Goal: Task Accomplishment & Management: Complete application form

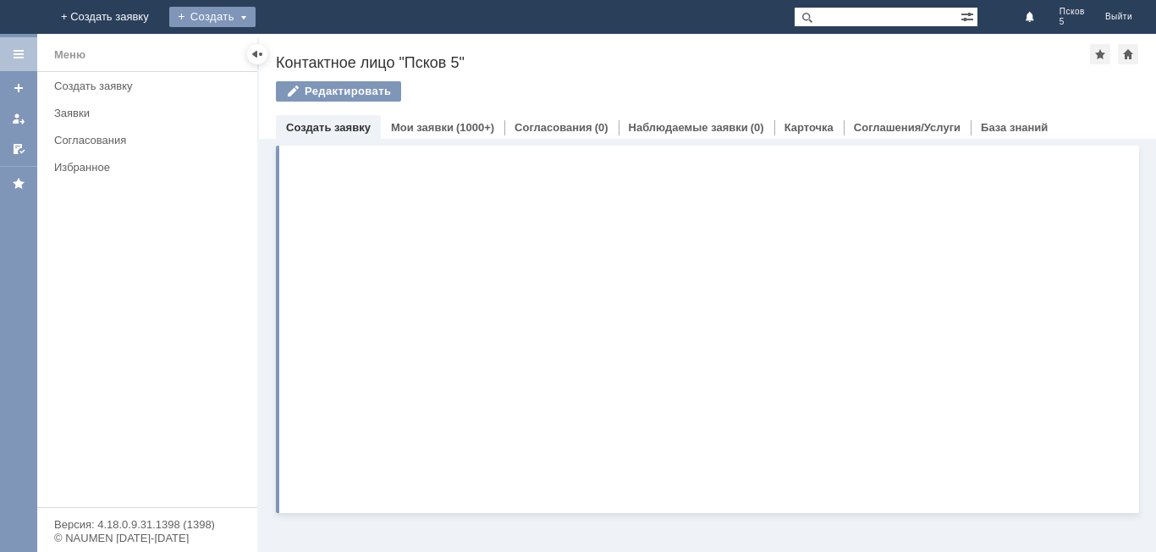
click at [256, 20] on div "Создать" at bounding box center [212, 17] width 86 height 20
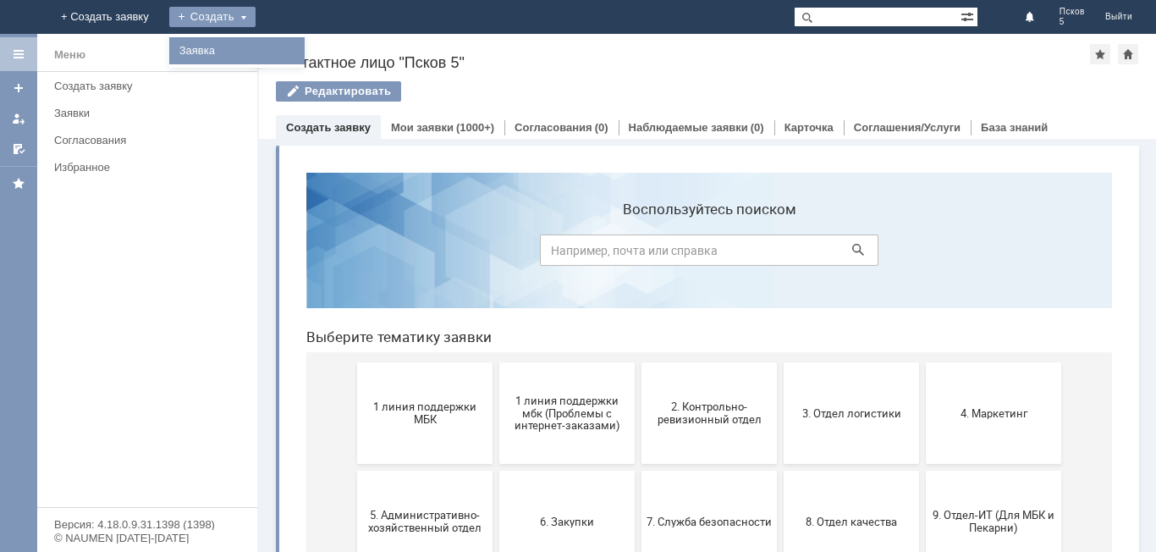
click at [301, 47] on link "Заявка" at bounding box center [237, 51] width 129 height 20
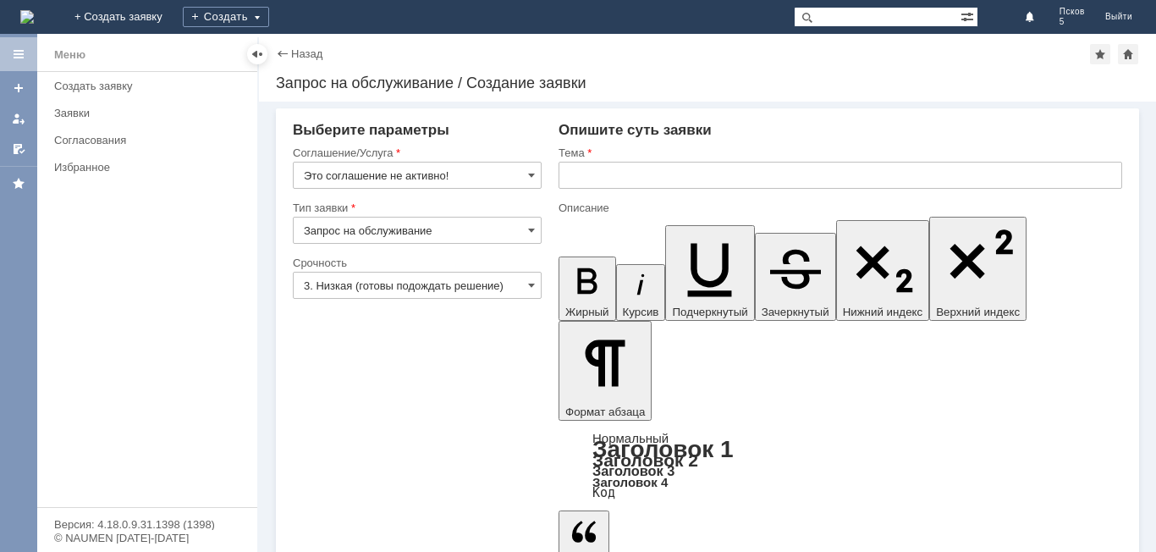
drag, startPoint x: 530, startPoint y: 169, endPoint x: 500, endPoint y: 184, distance: 32.9
click at [529, 170] on span at bounding box center [531, 175] width 7 height 14
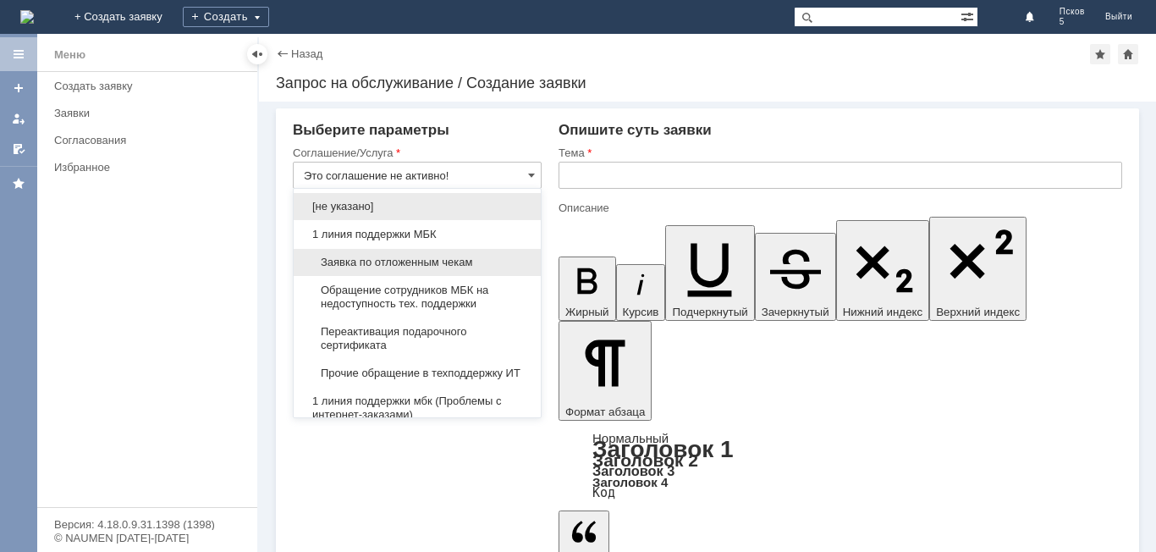
click at [375, 251] on div "Заявка по отложенным чекам" at bounding box center [417, 262] width 247 height 27
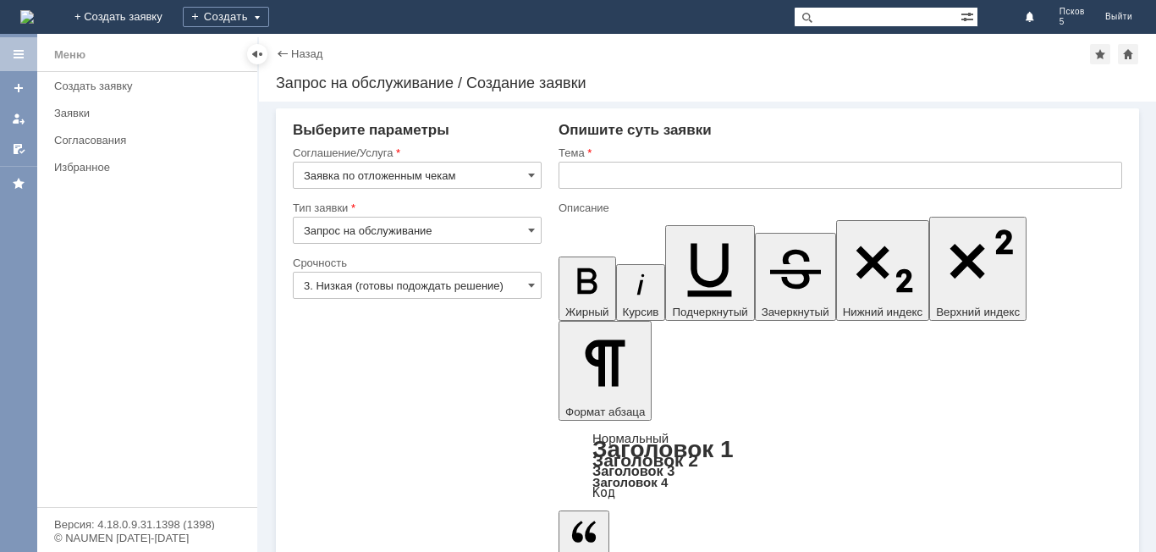
type input "Заявка по отложенным чекам"
click at [580, 177] on input "text" at bounding box center [841, 175] width 564 height 27
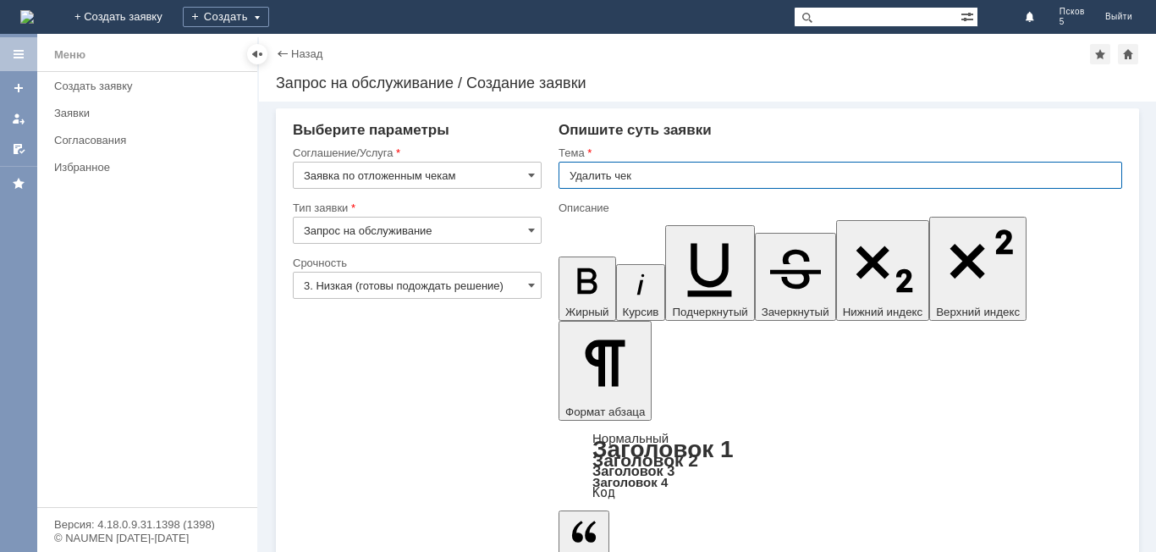
type input "Удалить чек"
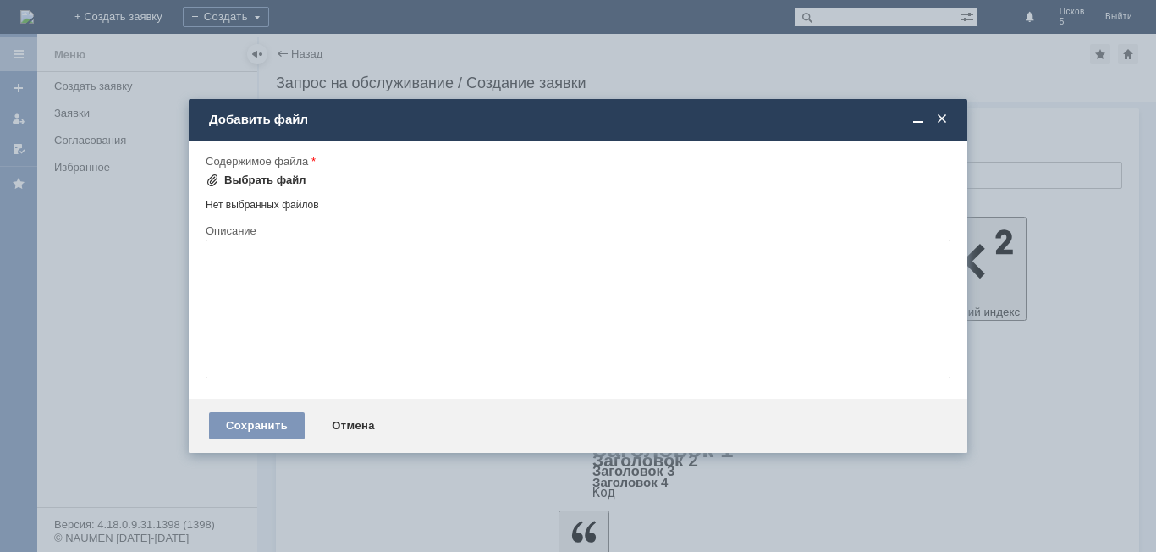
click at [253, 179] on div "Выбрать файл" at bounding box center [265, 181] width 82 height 14
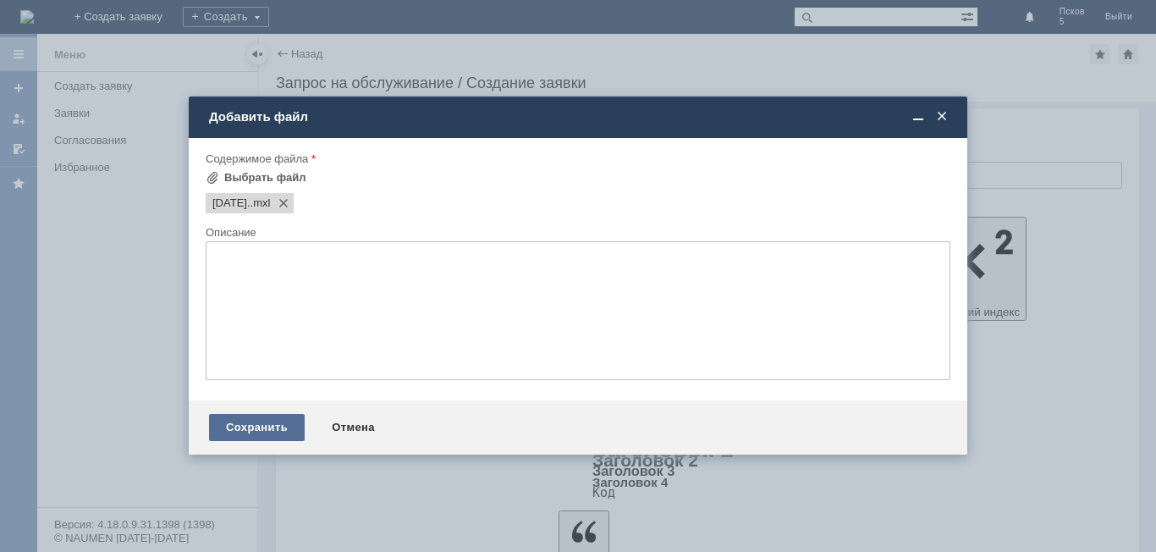
click at [263, 422] on div "Сохранить" at bounding box center [257, 427] width 96 height 27
